Goal: Find contact information: Find contact information

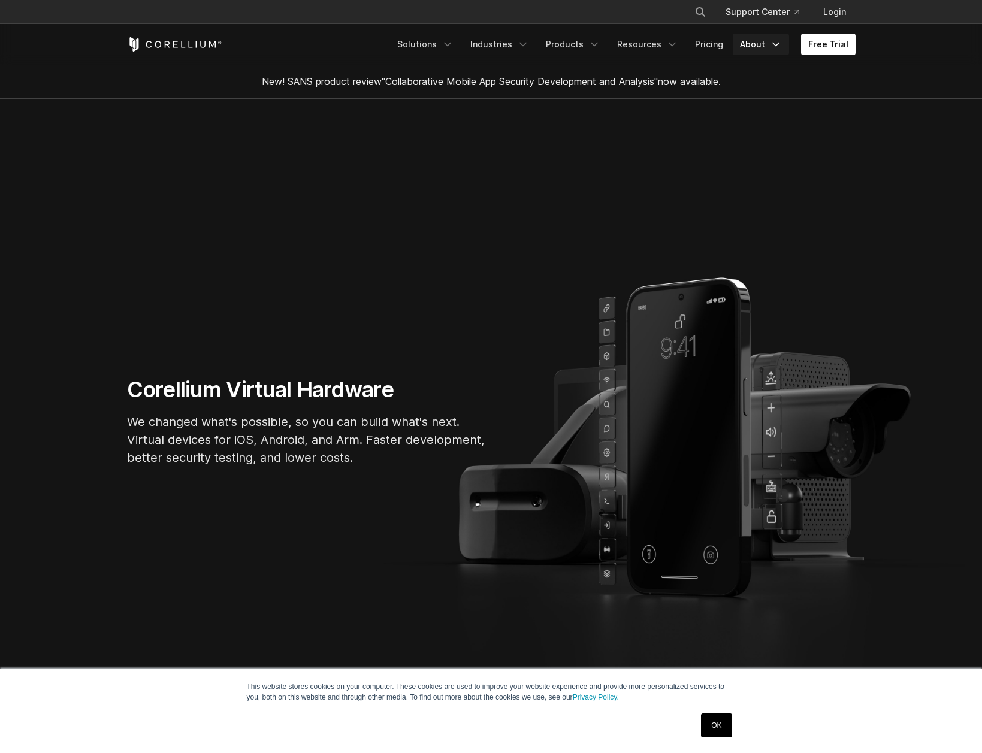
click at [755, 47] on link "About" at bounding box center [761, 45] width 56 height 22
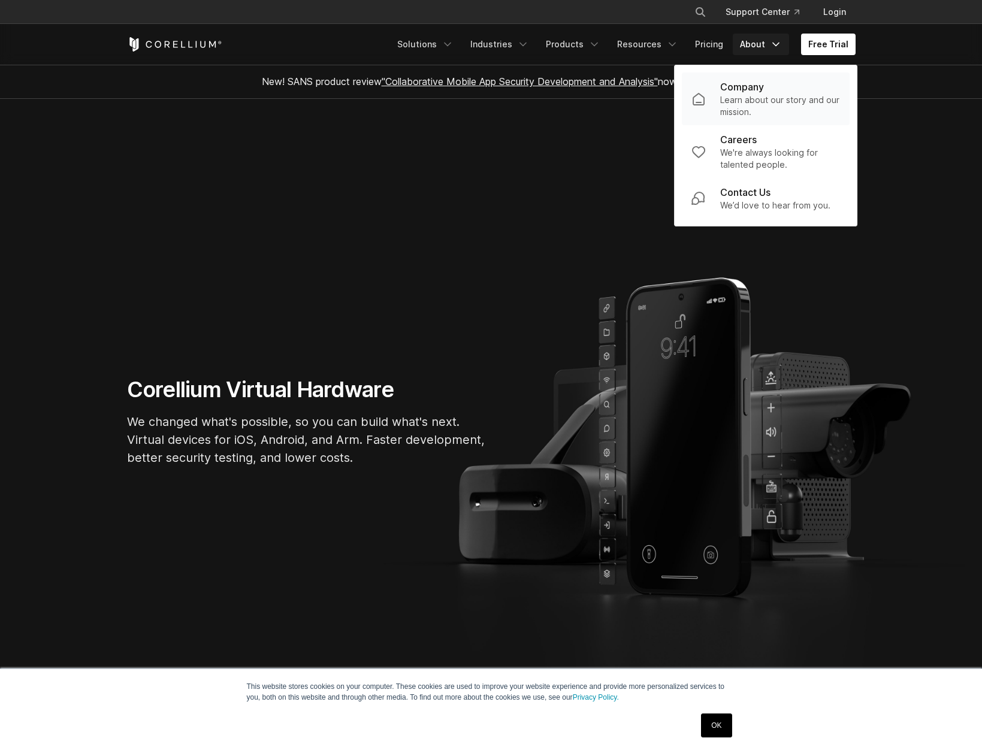
click at [752, 98] on p "Learn about our story and our mission." at bounding box center [780, 106] width 120 height 24
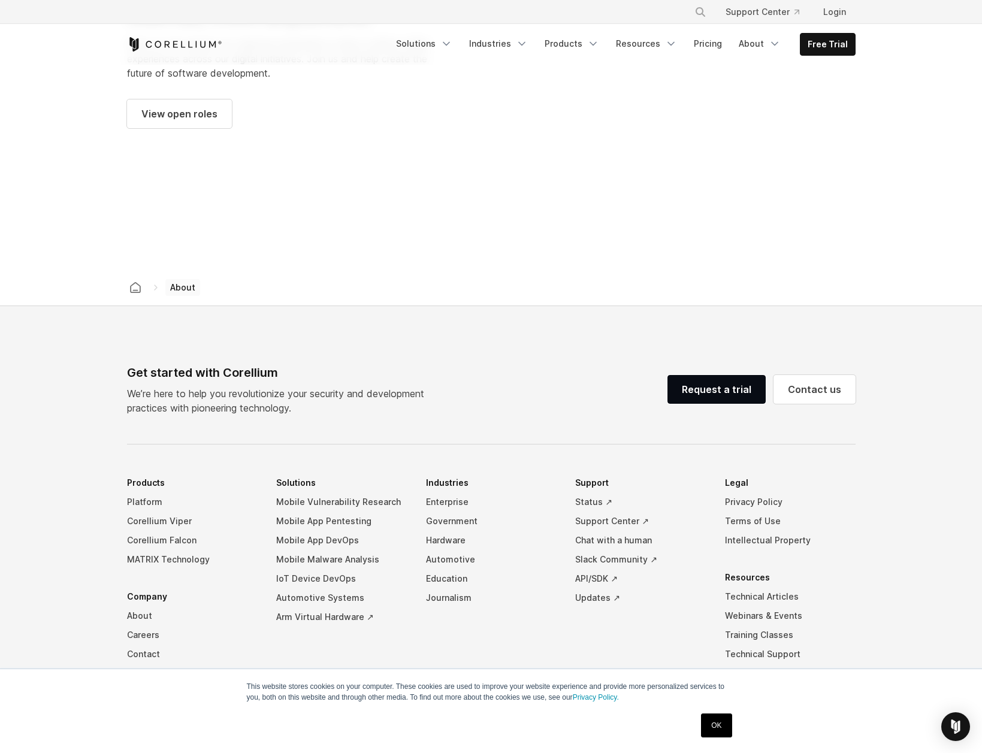
scroll to position [1822, 0]
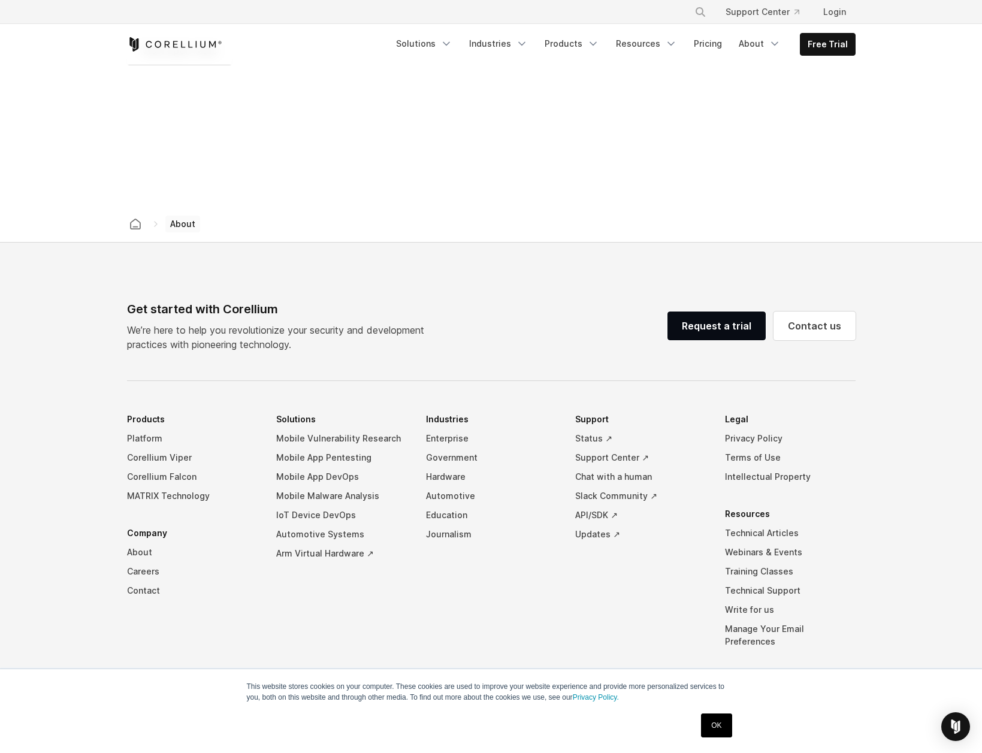
click at [713, 726] on link "OK" at bounding box center [716, 726] width 31 height 24
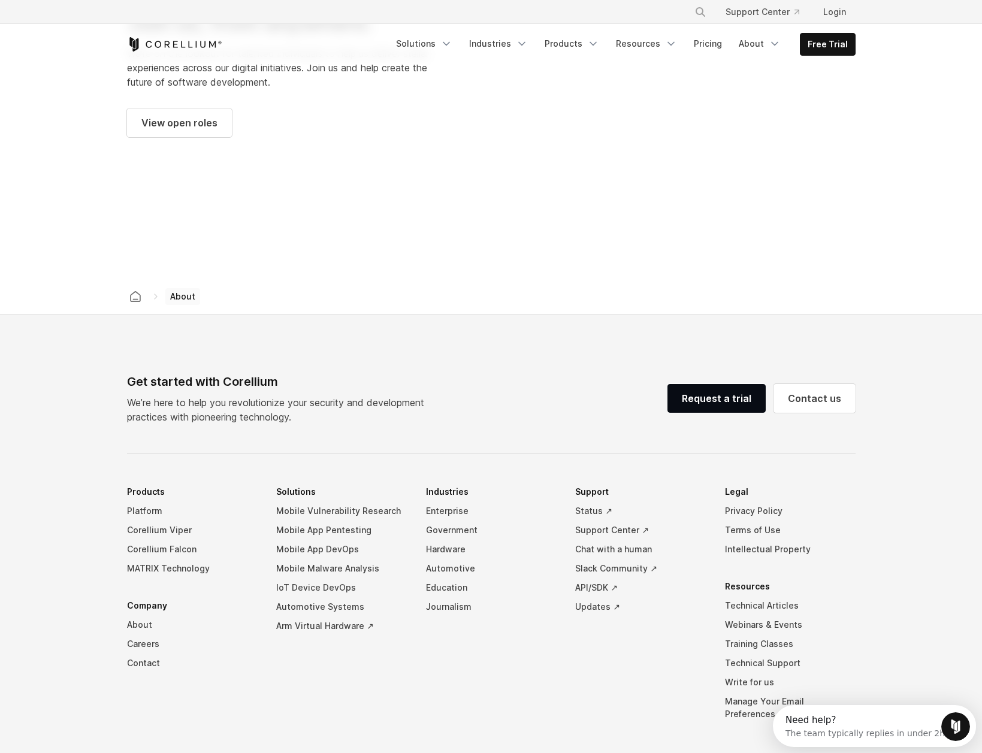
scroll to position [1746, 0]
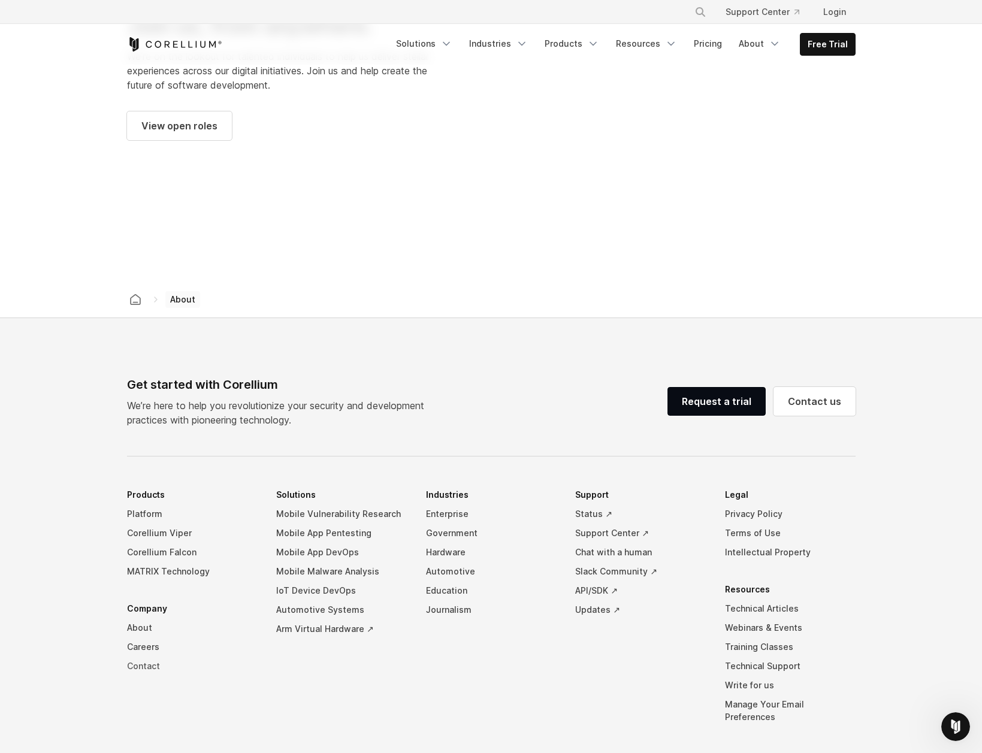
click at [150, 657] on link "Contact" at bounding box center [192, 666] width 131 height 19
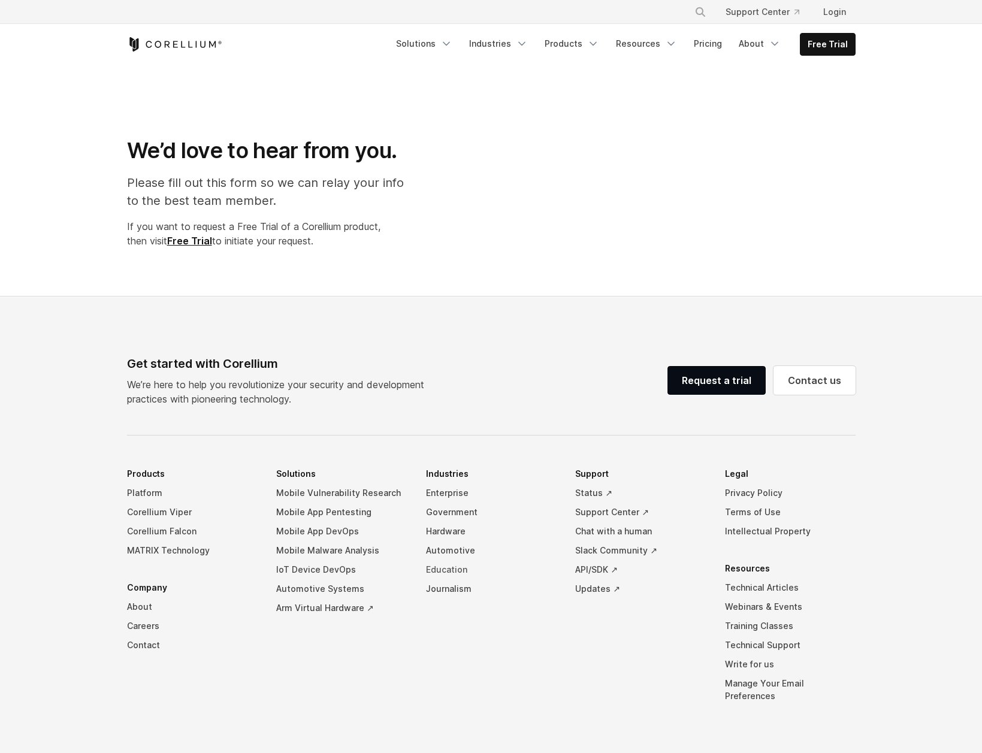
select select "**"
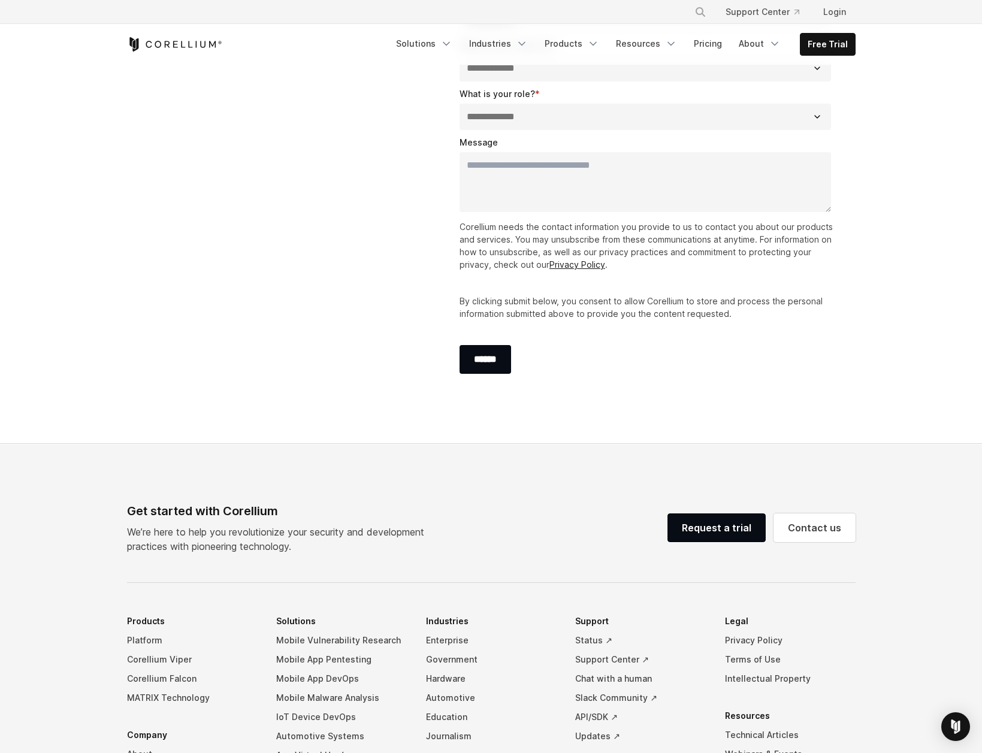
scroll to position [640, 0]
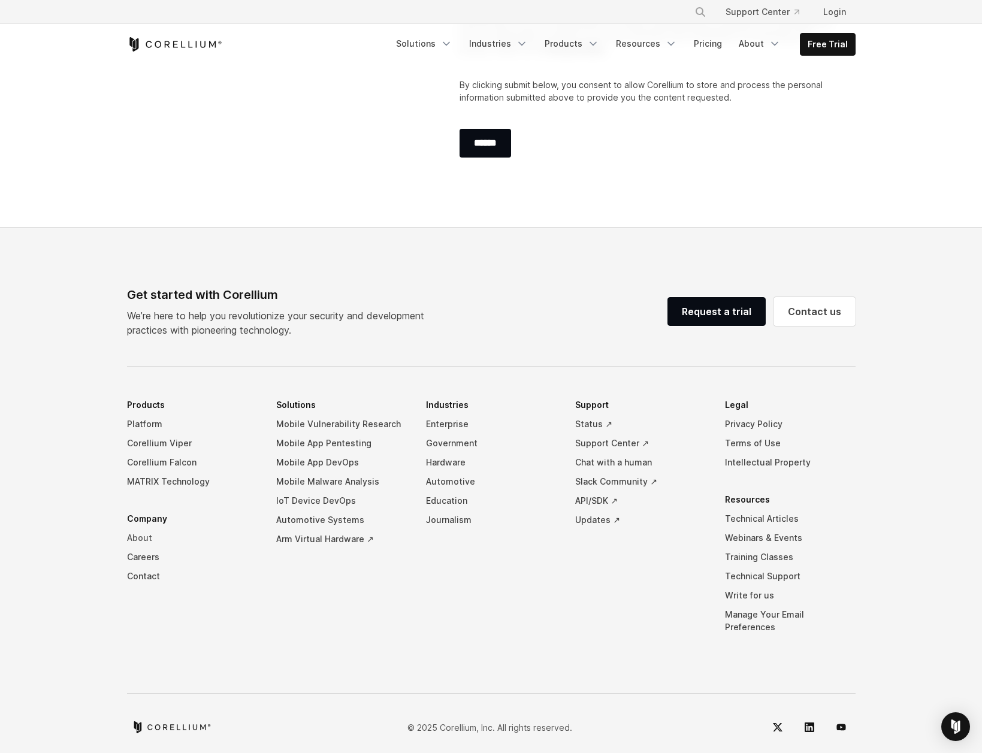
click at [143, 535] on link "About" at bounding box center [192, 538] width 131 height 19
